Goal: Use online tool/utility

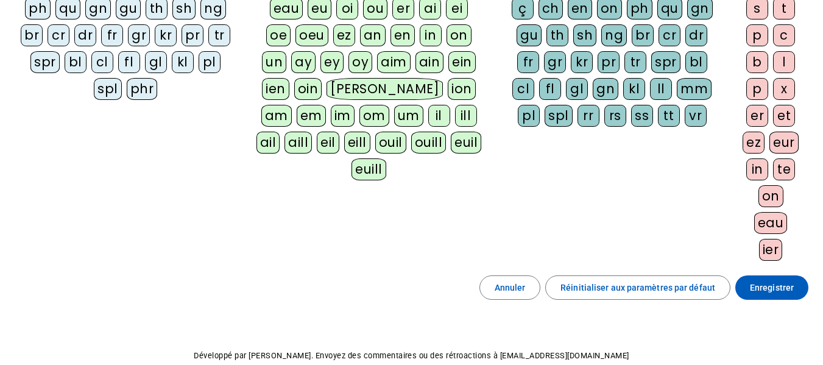
scroll to position [237, 0]
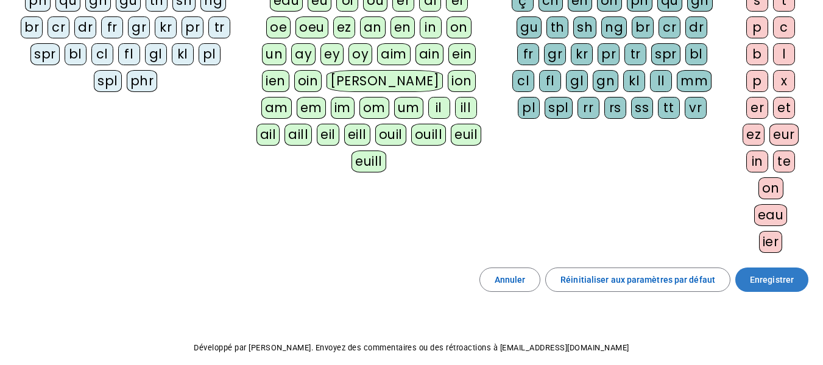
click at [783, 283] on span "Enregistrer" at bounding box center [772, 279] width 44 height 15
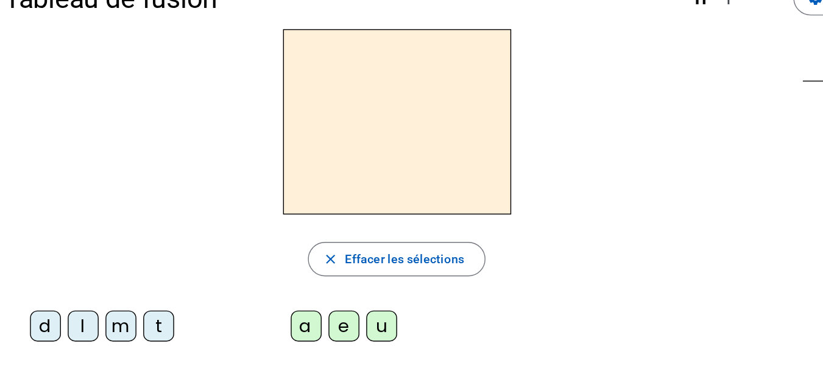
click at [222, 267] on div "a" at bounding box center [224, 264] width 22 height 22
click at [128, 257] on div "t" at bounding box center [119, 264] width 22 height 22
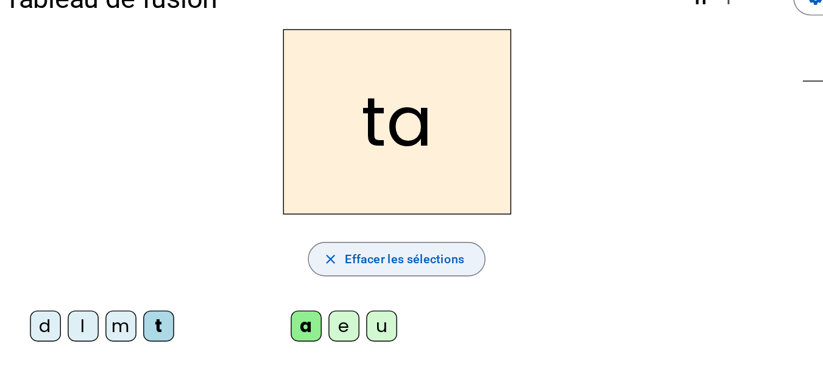
click at [254, 212] on span "Effacer les sélections" at bounding box center [294, 217] width 85 height 15
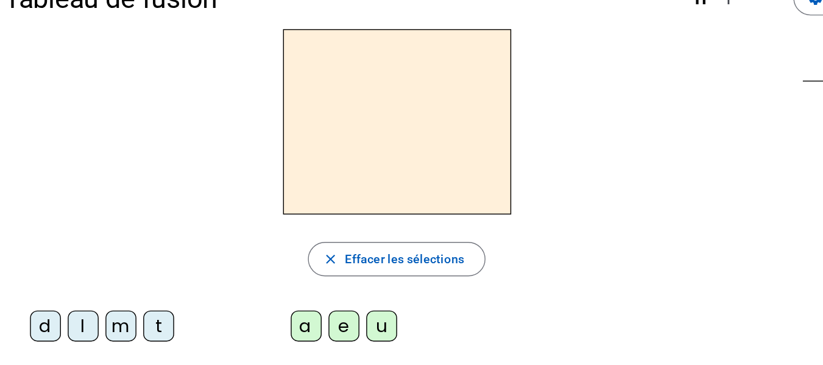
click at [111, 269] on div "t" at bounding box center [119, 264] width 22 height 22
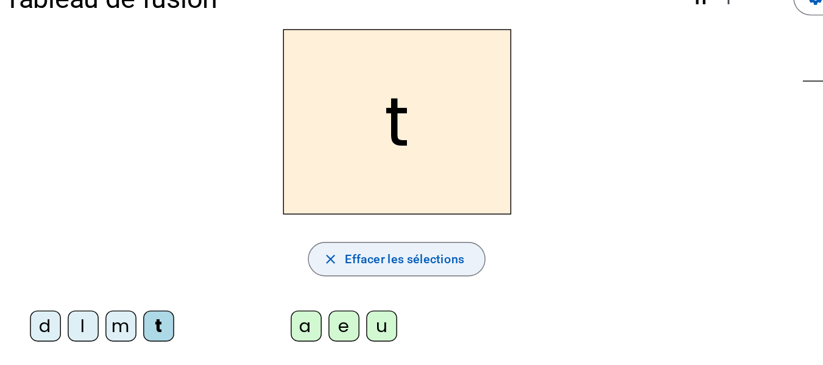
click at [310, 213] on span "Effacer les sélections" at bounding box center [294, 217] width 85 height 15
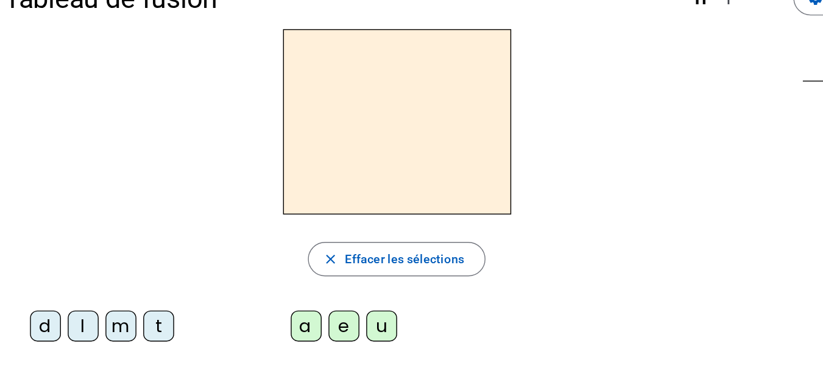
click at [74, 272] on div "l" at bounding box center [66, 264] width 22 height 22
click at [217, 258] on div "a" at bounding box center [224, 264] width 22 height 22
